Goal: Feedback & Contribution: Contribute content

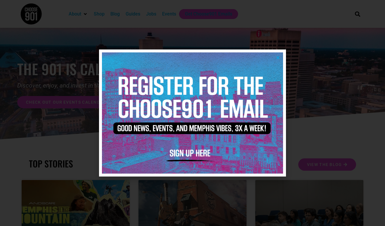
click at [278, 59] on icon "Close" at bounding box center [278, 57] width 4 height 4
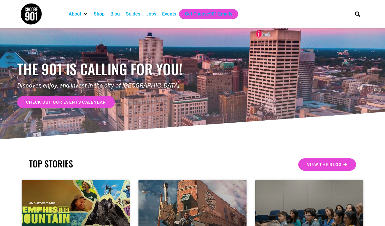
click at [171, 11] on div "Events" at bounding box center [169, 14] width 14 height 7
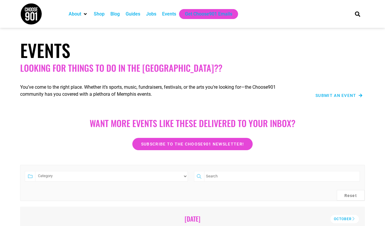
click at [340, 94] on span "Submit an Event" at bounding box center [336, 95] width 41 height 4
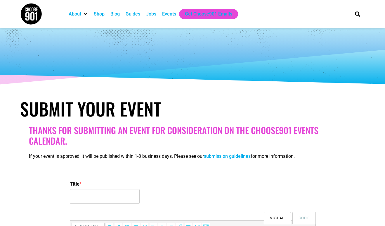
select select
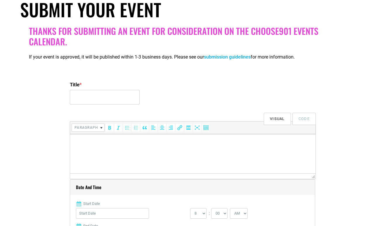
scroll to position [115, 0]
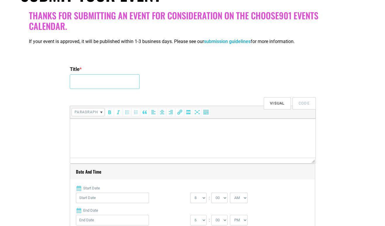
click at [134, 81] on input "Title *" at bounding box center [105, 81] width 70 height 15
type input "Music Bingo at [GEOGRAPHIC_DATA][PERSON_NAME]"
click at [120, 124] on p at bounding box center [193, 126] width 240 height 7
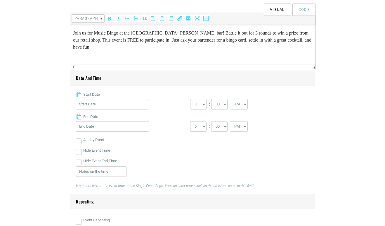
scroll to position [208, 0]
click at [113, 107] on input "Start Date" at bounding box center [112, 104] width 73 height 11
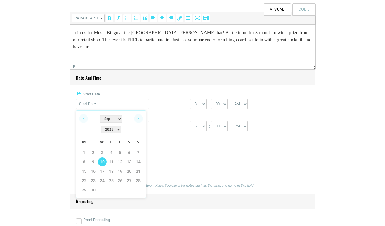
click at [103, 157] on link "10" at bounding box center [102, 161] width 9 height 9
type input "[DATE]"
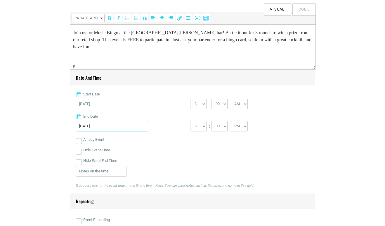
click at [107, 130] on input "[DATE]" at bounding box center [112, 126] width 73 height 11
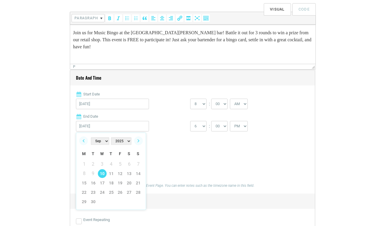
click at [175, 139] on div "All-day Event" at bounding box center [192, 139] width 233 height 11
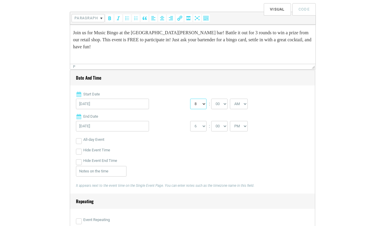
select select "6"
select select "PM"
select select "8"
click at [144, 156] on div "Hide Event End Time" at bounding box center [192, 160] width 233 height 11
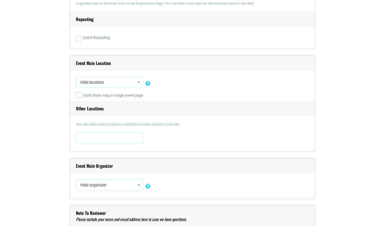
scroll to position [396, 0]
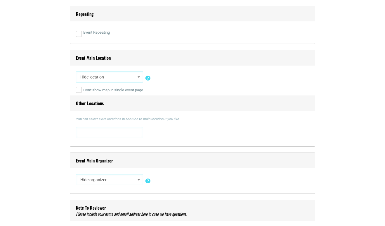
click at [119, 75] on span "Hide location" at bounding box center [109, 77] width 63 height 11
type input "Old [PERSON_NAME]"
select select "1629"
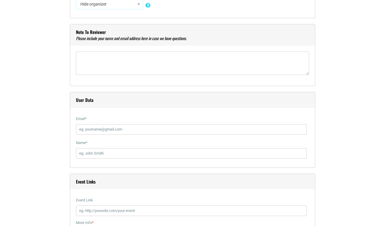
scroll to position [585, 0]
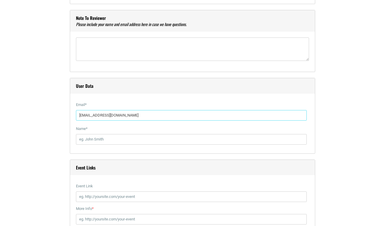
type input "[EMAIL_ADDRESS][DOMAIN_NAME]"
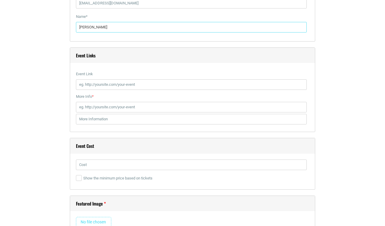
scroll to position [698, 0]
type input "[PERSON_NAME]"
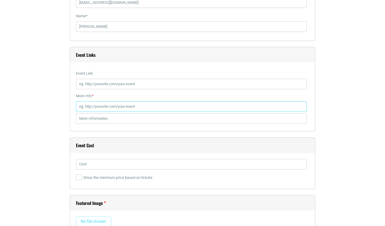
click at [130, 104] on input "More Info *" at bounding box center [191, 106] width 231 height 11
paste input "[URL][DOMAIN_NAME]"
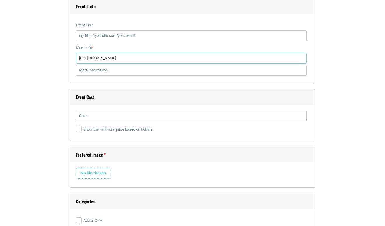
scroll to position [751, 0]
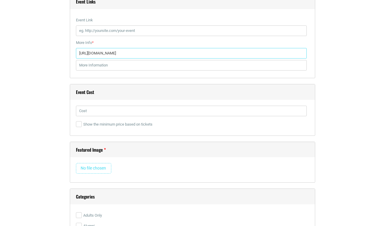
type input "[URL][DOMAIN_NAME]"
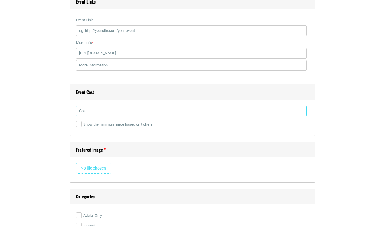
click at [128, 112] on input "text" at bounding box center [191, 111] width 231 height 11
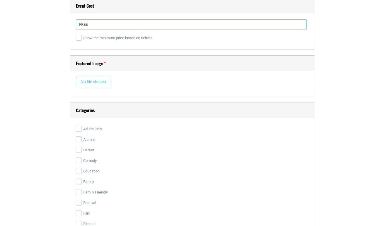
scroll to position [838, 0]
type input "FREE"
click at [98, 82] on input "file" at bounding box center [93, 81] width 35 height 11
type input "C:\fakepath\MUSIC BINGO-4.png"
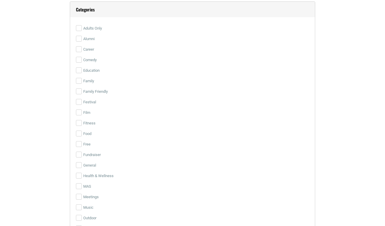
scroll to position [1185, 0]
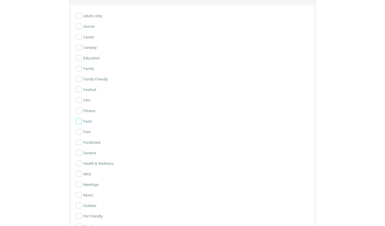
click at [81, 122] on input "Food" at bounding box center [79, 121] width 6 height 6
checkbox input "true"
click at [79, 134] on input "Free" at bounding box center [79, 132] width 6 height 6
checkbox input "true"
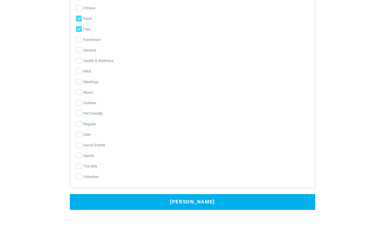
scroll to position [1289, 0]
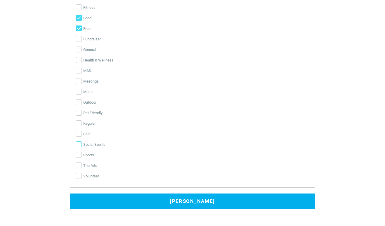
click at [79, 143] on input "Social Events" at bounding box center [79, 144] width 6 height 6
checkbox input "true"
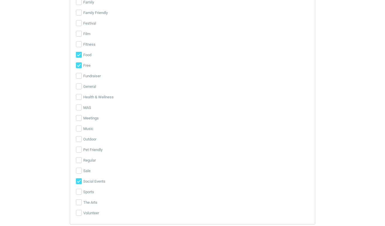
scroll to position [1250, 0]
click at [80, 128] on input "Music" at bounding box center [79, 130] width 6 height 6
checkbox input "true"
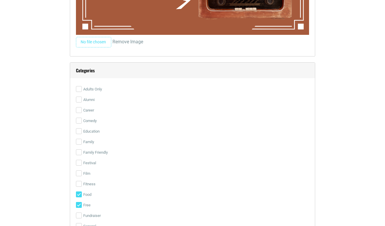
scroll to position [1088, 0]
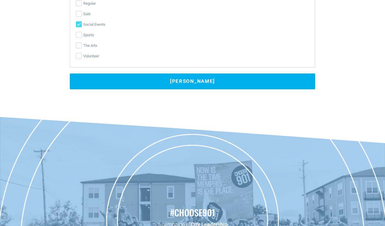
click at [182, 76] on button "[PERSON_NAME]" at bounding box center [193, 81] width 246 height 16
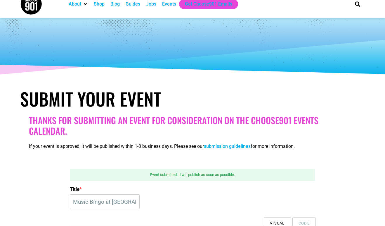
scroll to position [0, 0]
